Goal: Transaction & Acquisition: Purchase product/service

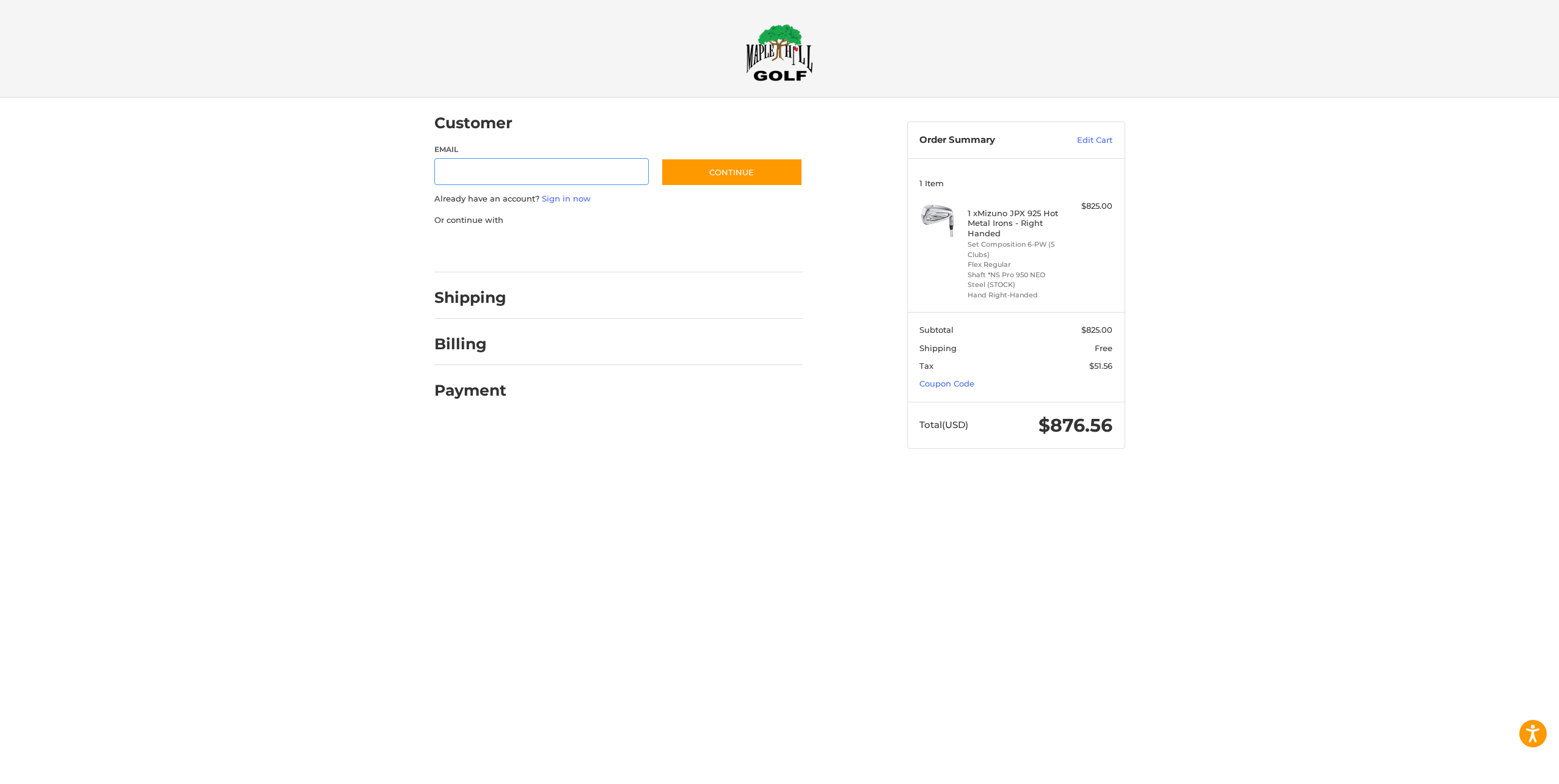
click at [561, 165] on input "Email" at bounding box center [541, 172] width 215 height 28
type input "**********"
click at [748, 179] on button "Continue" at bounding box center [731, 172] width 141 height 28
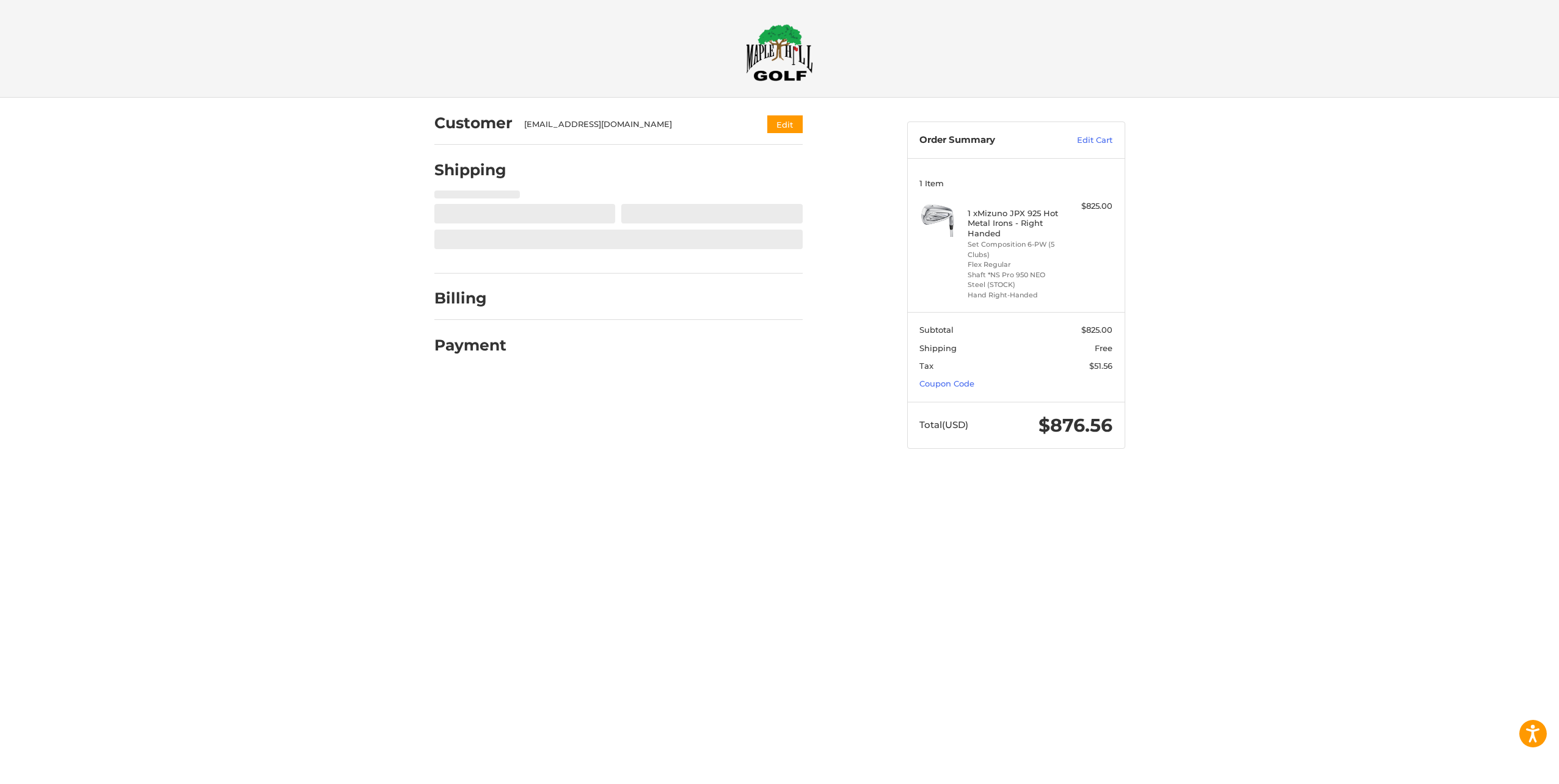
select select "**"
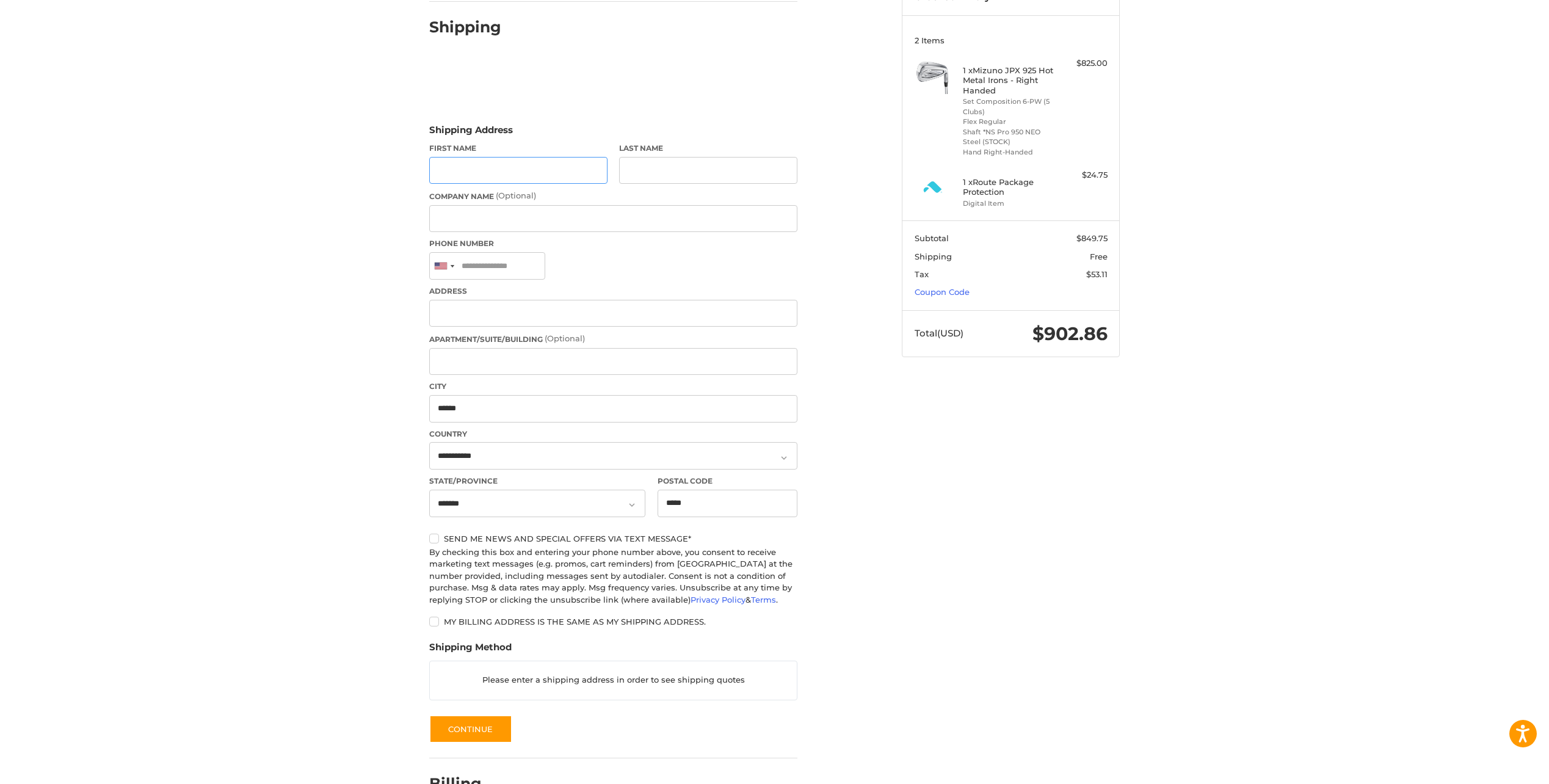
scroll to position [100, 0]
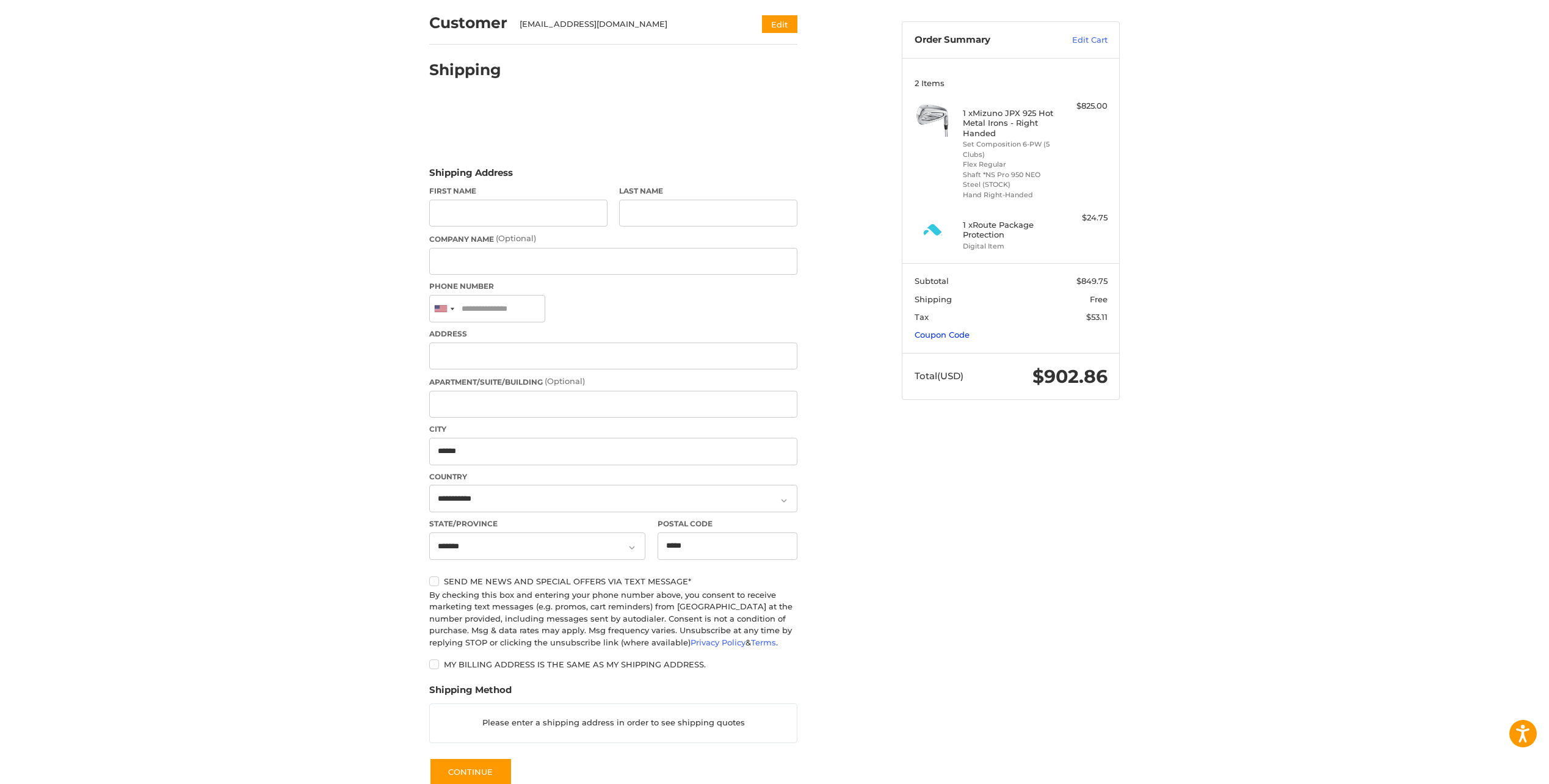
click at [957, 334] on link "Coupon Code" at bounding box center [943, 334] width 55 height 10
click at [971, 367] on input "Gift Certificate or Coupon Code" at bounding box center [976, 361] width 123 height 28
click at [1086, 374] on button "Apply" at bounding box center [1075, 361] width 64 height 28
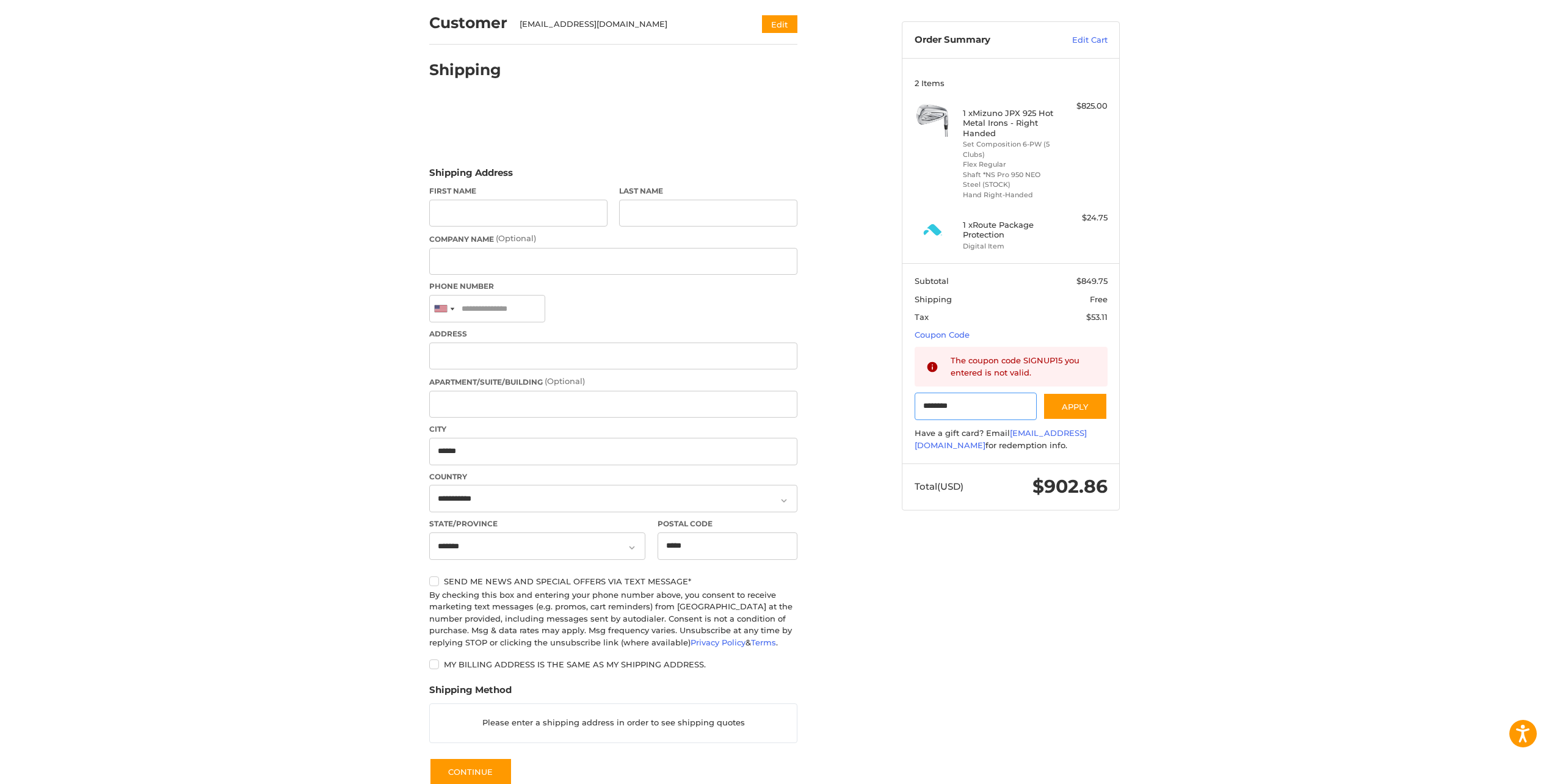
drag, startPoint x: 978, startPoint y: 405, endPoint x: 885, endPoint y: 397, distance: 93.3
click at [884, 397] on div "Customer [EMAIL_ADDRESS][DOMAIN_NAME] Edit Shipping Shipping Address First Name…" at bounding box center [774, 452] width 733 height 908
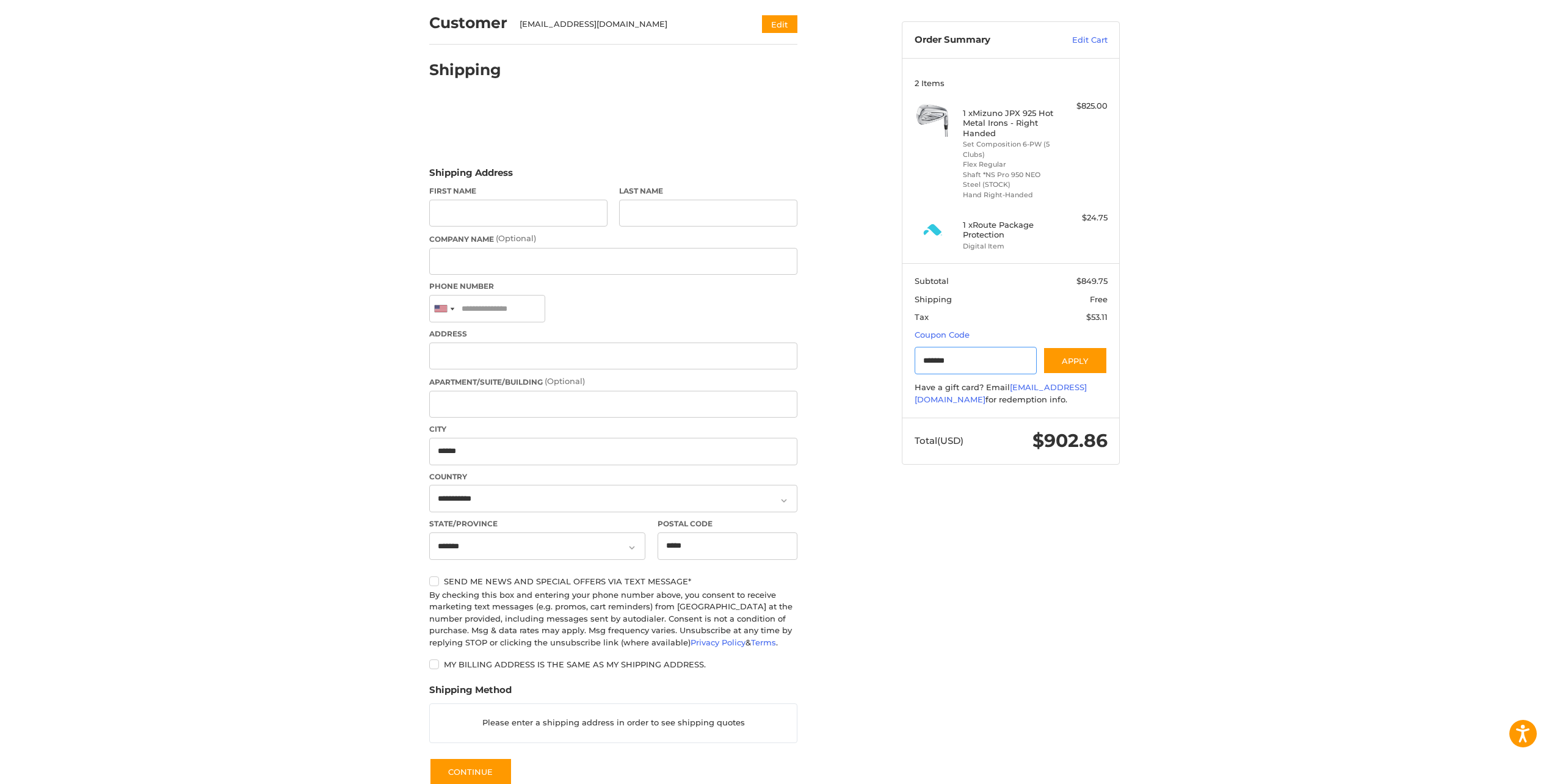
type input "********"
click at [1084, 366] on button "Apply" at bounding box center [1075, 361] width 64 height 28
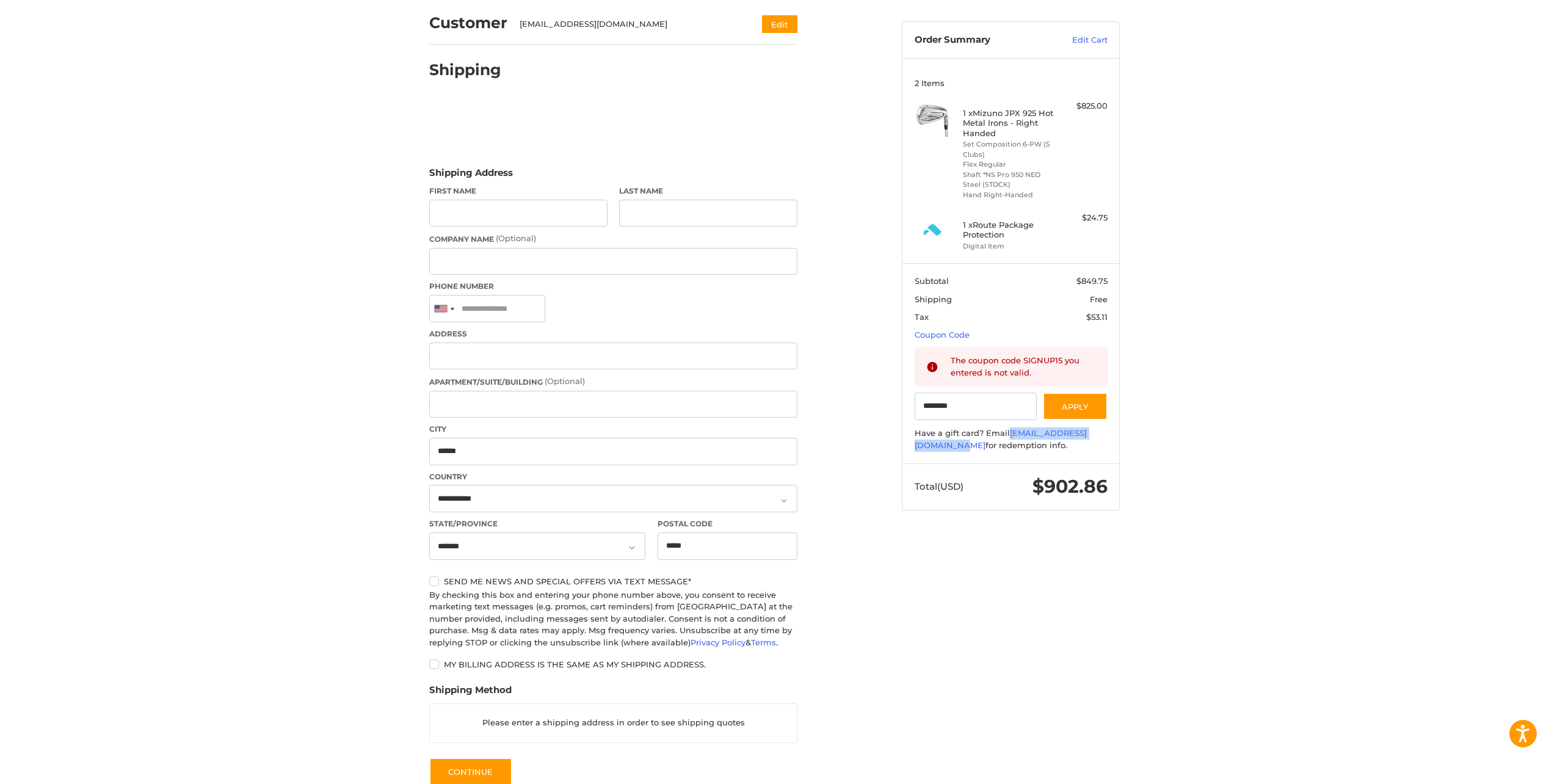
drag, startPoint x: 909, startPoint y: 448, endPoint x: 1024, endPoint y: 459, distance: 115.5
click at [1024, 459] on section "Subtotal $849.75 Shipping Free Tax $53.11 Coupon Code Gift Certificate or Coupo…" at bounding box center [1011, 363] width 217 height 201
copy link "[EMAIL_ADDRESS][DOMAIN_NAME]"
click at [982, 402] on input "********" at bounding box center [976, 406] width 123 height 28
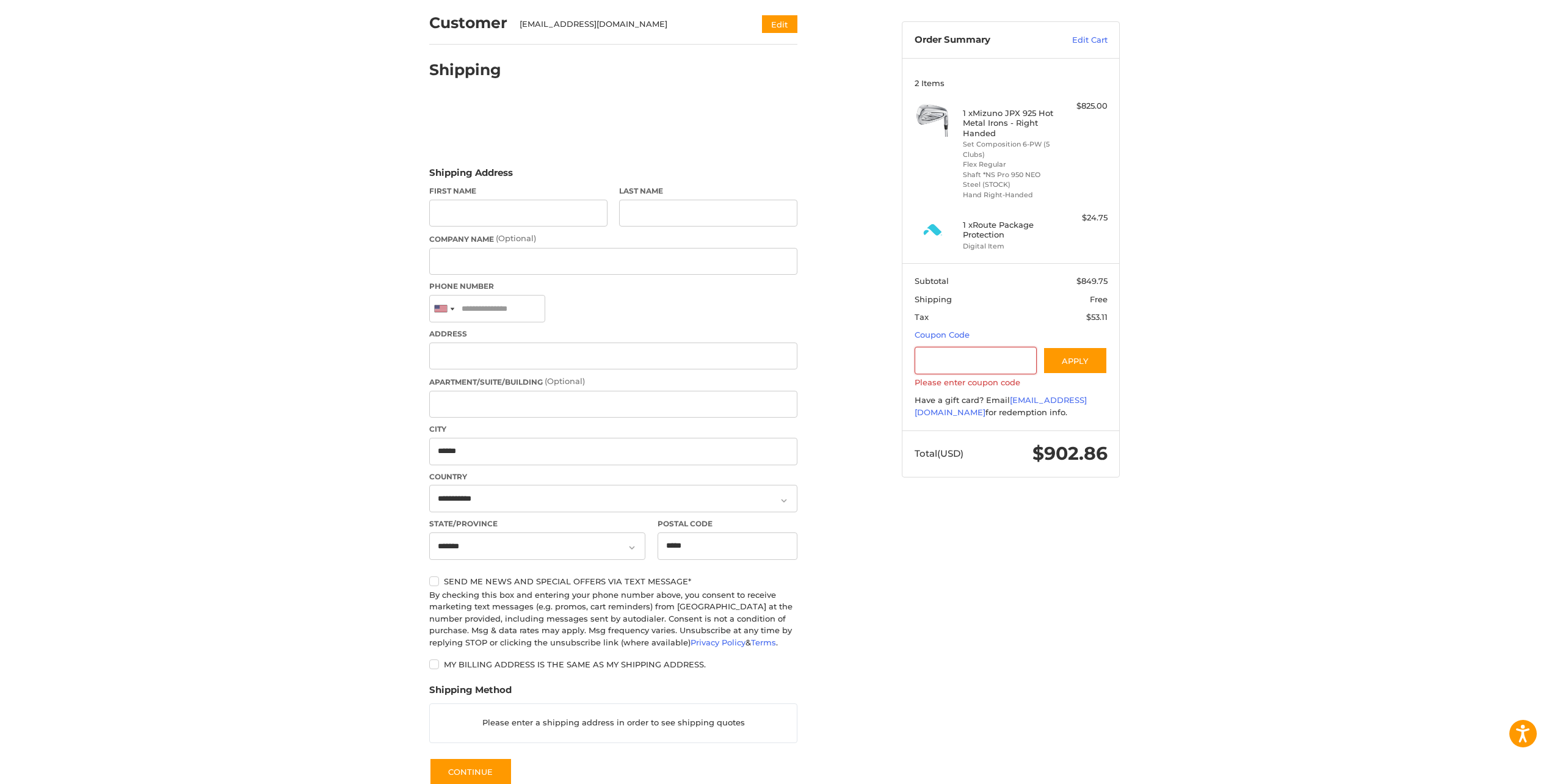
click at [1250, 382] on div "Customer [EMAIL_ADDRESS][DOMAIN_NAME] Edit Shipping Shipping Address First Name…" at bounding box center [774, 452] width 1549 height 908
drag, startPoint x: 973, startPoint y: 226, endPoint x: 1016, endPoint y: 235, distance: 43.9
click at [1016, 235] on h4 "1 x Route Package Protection" at bounding box center [1010, 229] width 93 height 20
drag, startPoint x: 1016, startPoint y: 235, endPoint x: 1174, endPoint y: 318, distance: 178.5
click at [1174, 318] on div "Customer [EMAIL_ADDRESS][DOMAIN_NAME] Edit Shipping Shipping Address First Name…" at bounding box center [774, 452] width 1549 height 908
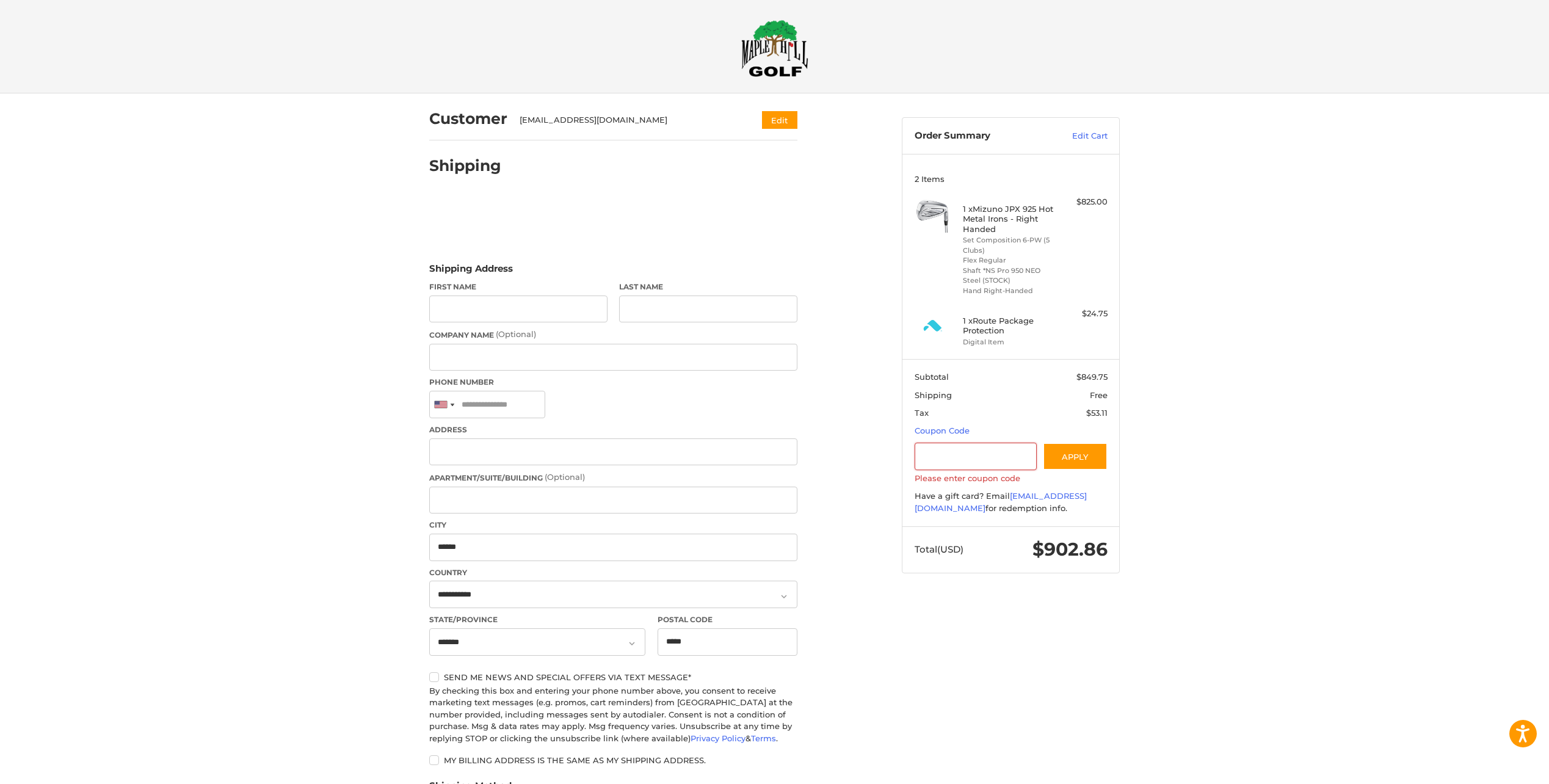
scroll to position [0, 0]
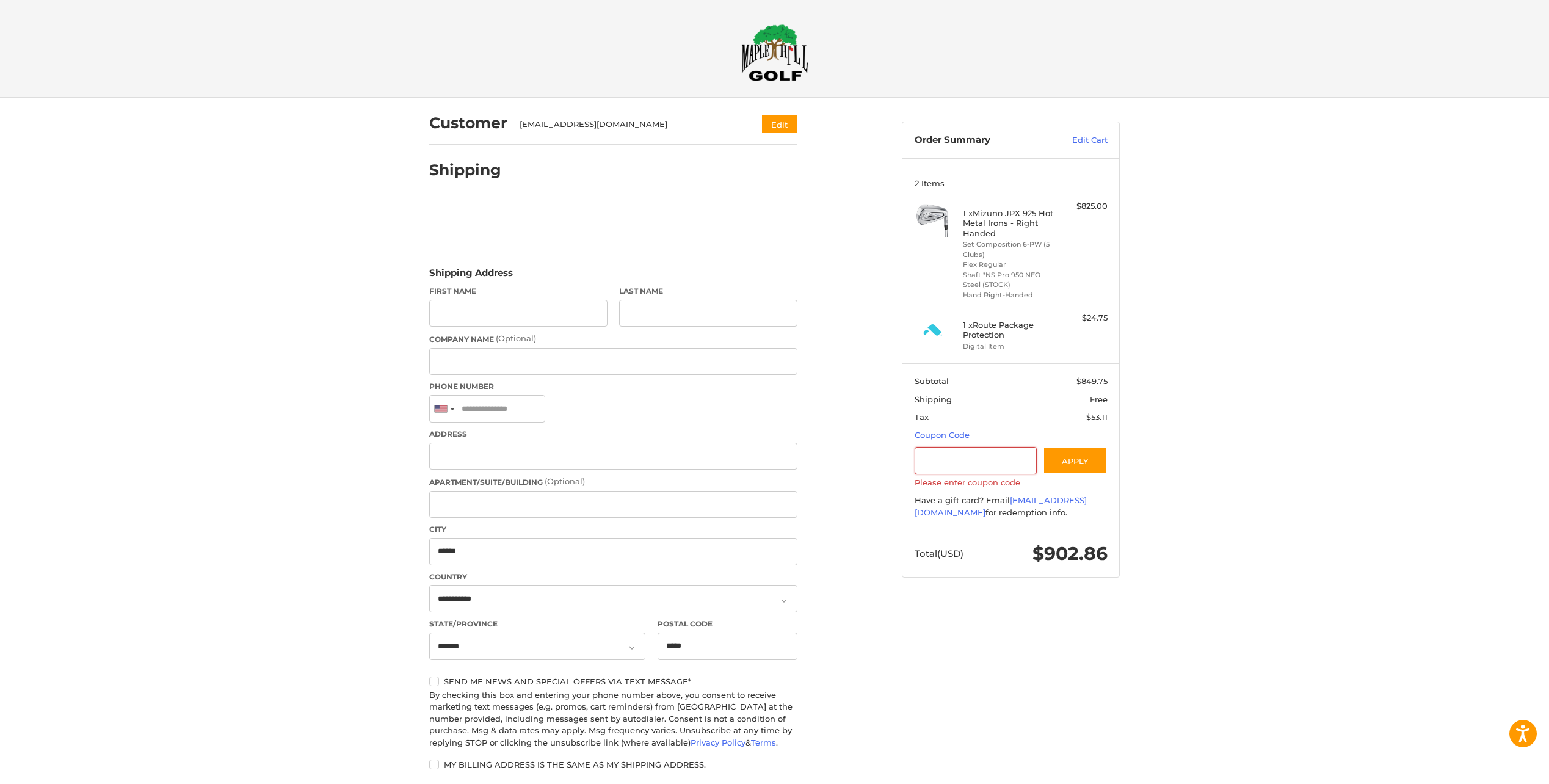
click at [1370, 350] on div "Customer [EMAIL_ADDRESS][DOMAIN_NAME] Edit Shipping Shipping Address First Name…" at bounding box center [774, 552] width 1549 height 908
